Goal: Find specific page/section: Find specific page/section

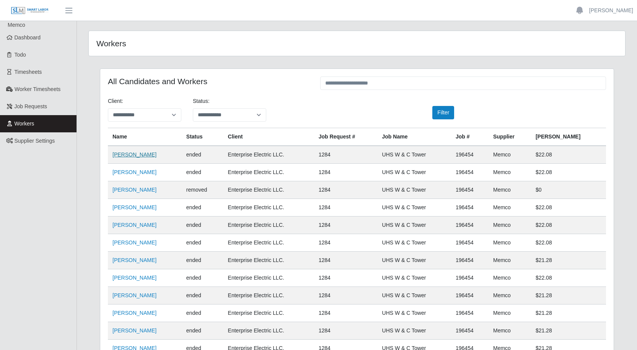
click at [131, 155] on link "[PERSON_NAME]" at bounding box center [134, 154] width 44 height 6
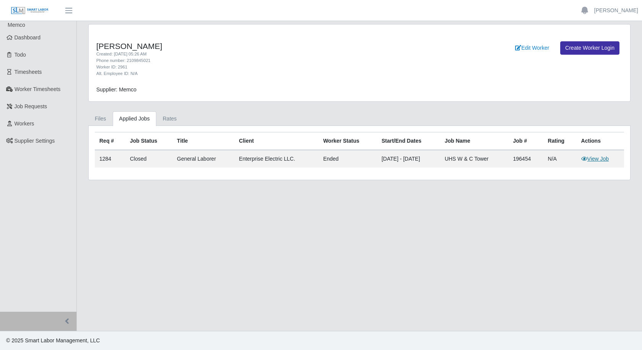
click at [594, 159] on link "View Job" at bounding box center [596, 159] width 28 height 6
click at [26, 37] on span "Dashboard" at bounding box center [28, 37] width 26 height 6
